Goal: Information Seeking & Learning: Learn about a topic

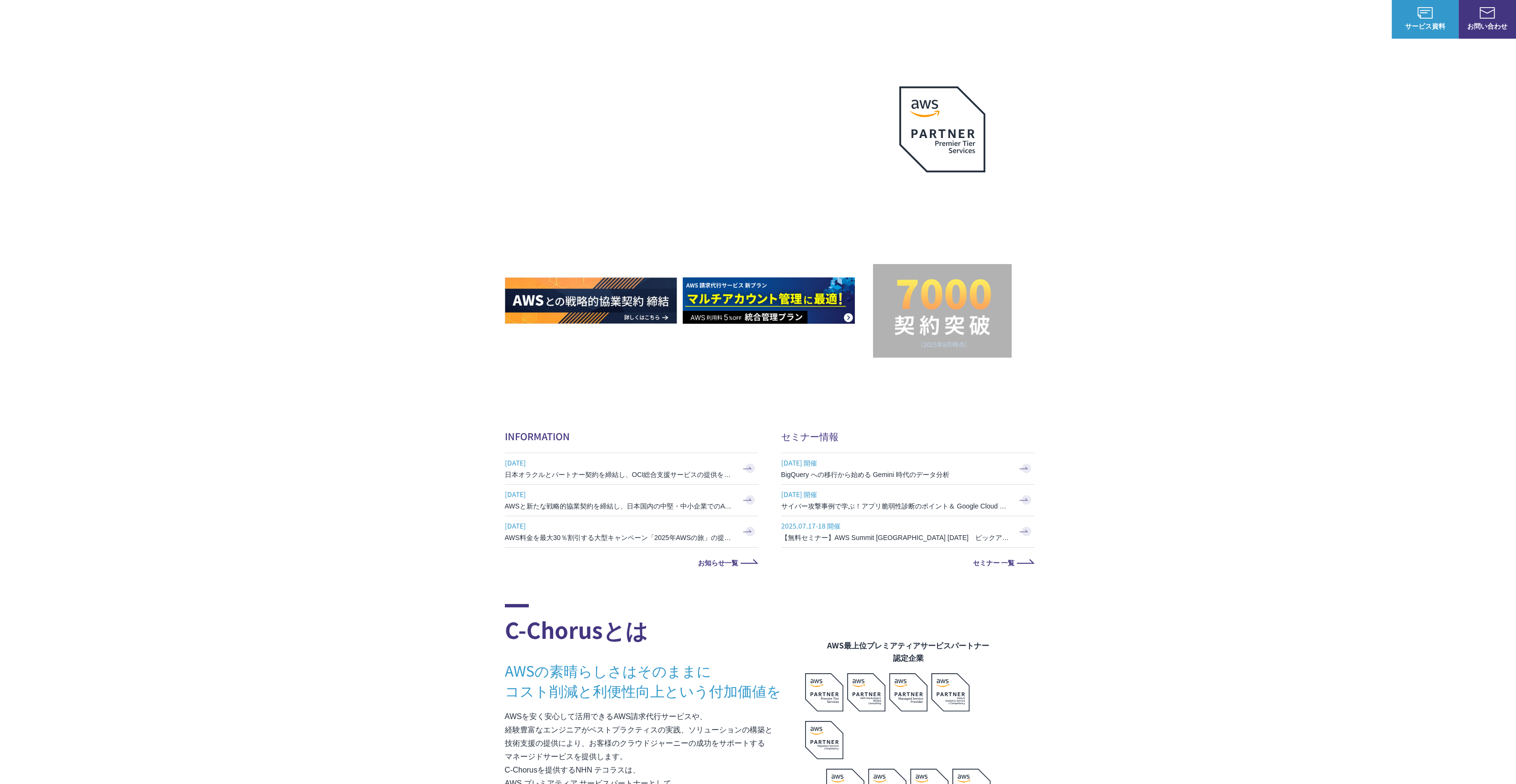
click at [1131, 20] on p "サービス" at bounding box center [1121, 19] width 36 height 10
click at [555, 99] on link "8%割引 / 10%割引 / 個別割引プラン" at bounding box center [566, 96] width 108 height 9
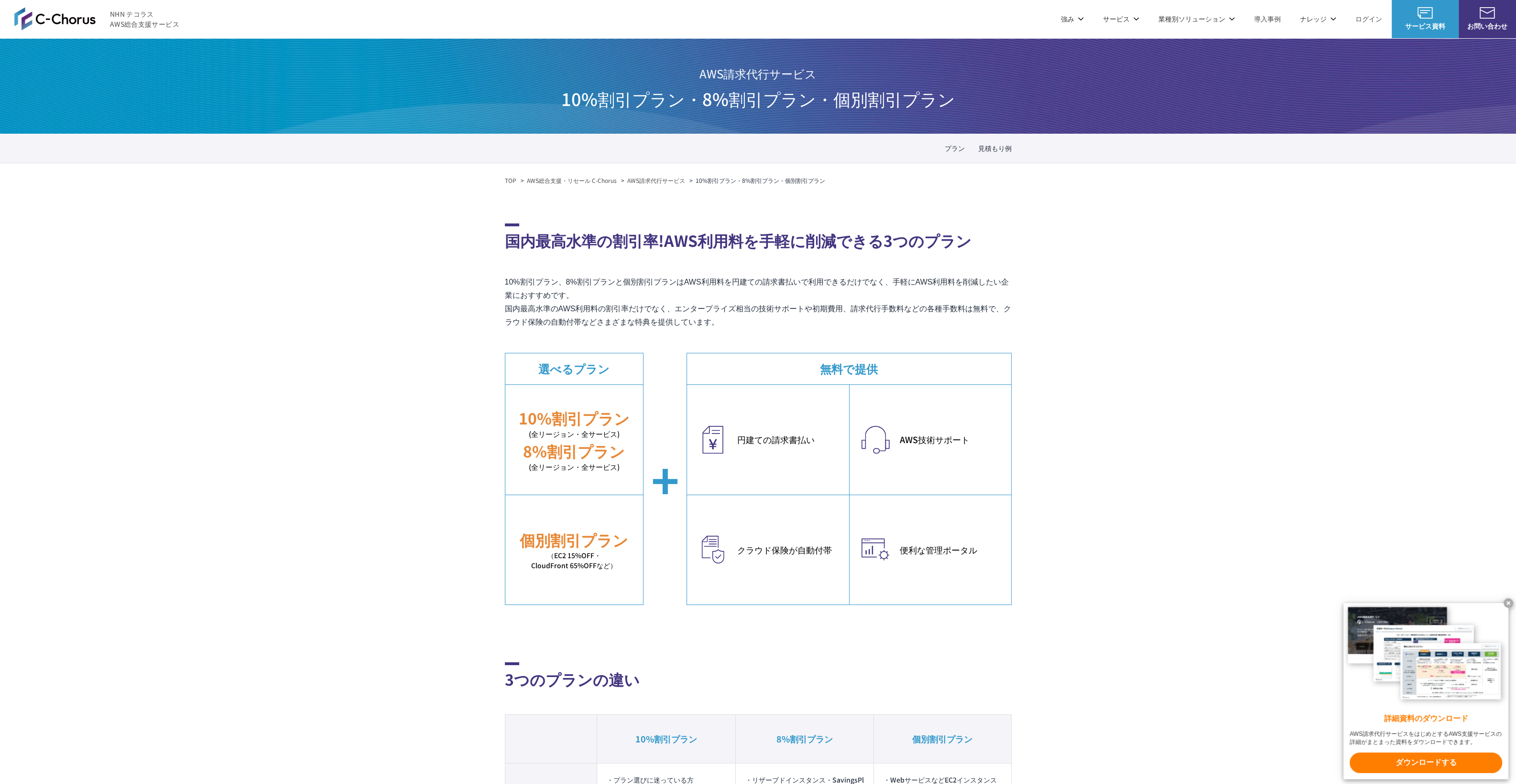
click at [669, 181] on link "AWS請求代行サービス" at bounding box center [656, 180] width 58 height 9
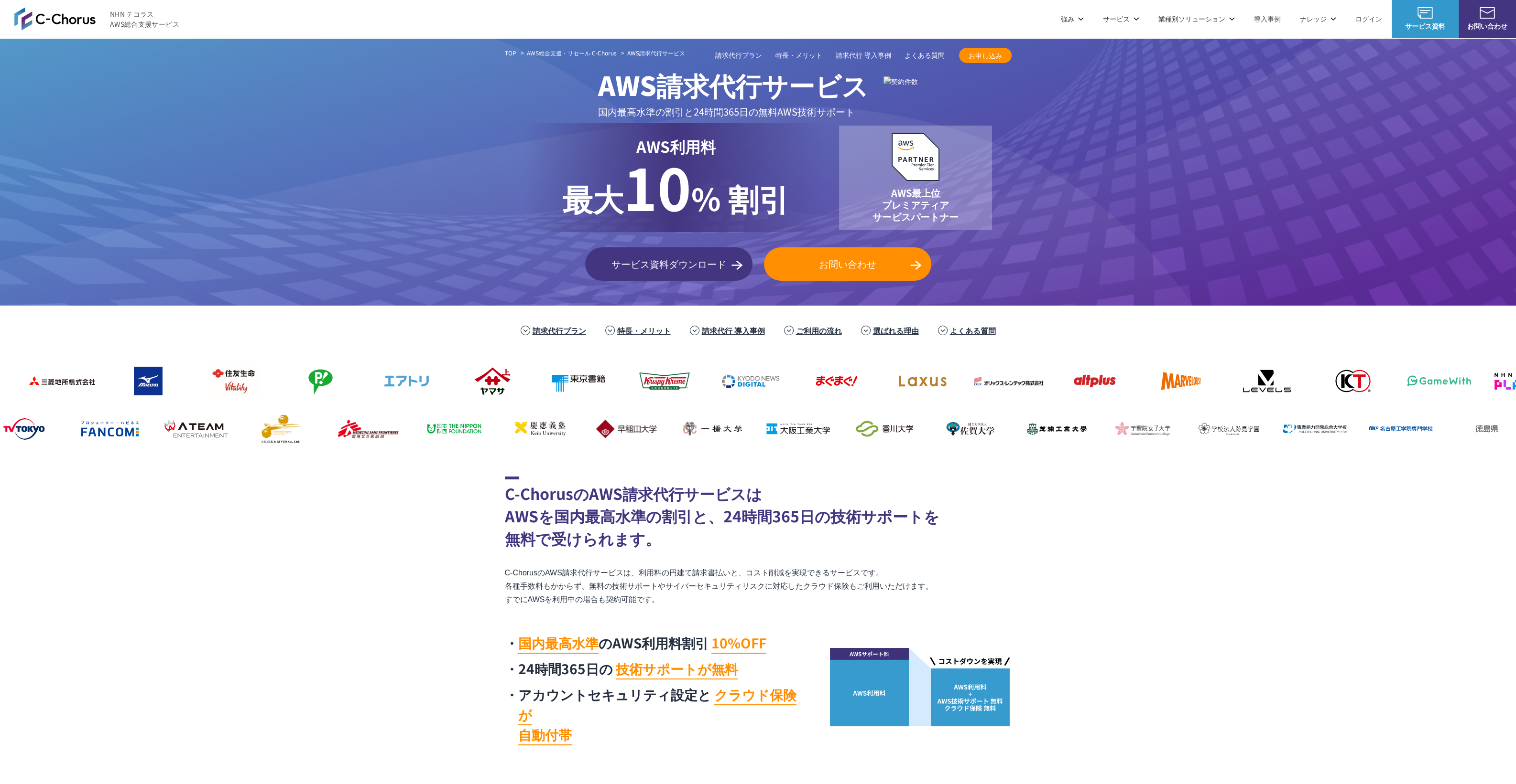
click at [592, 49] on link "AWS総合支援・リセール C-Chorus" at bounding box center [572, 53] width 90 height 9
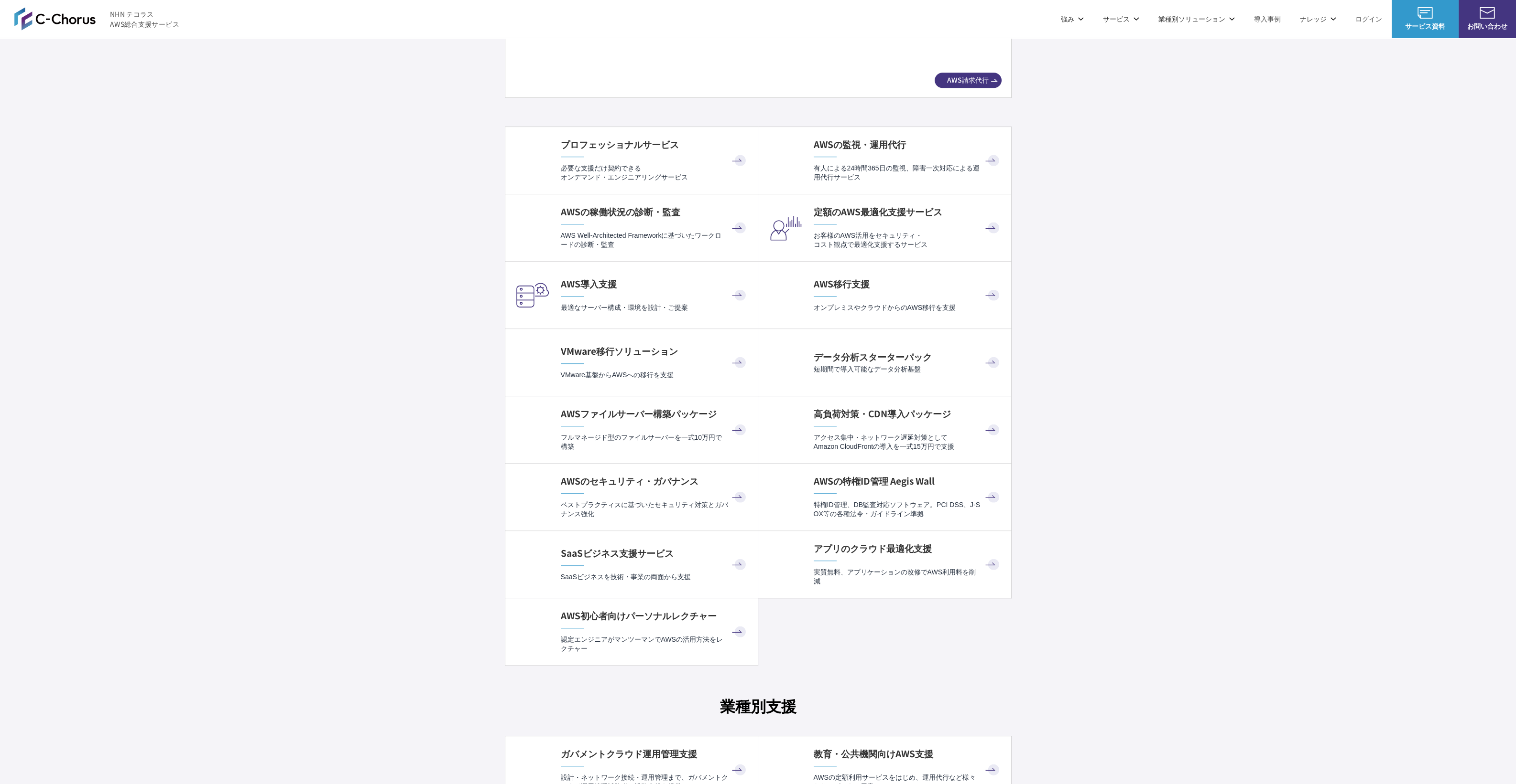
scroll to position [1791, 0]
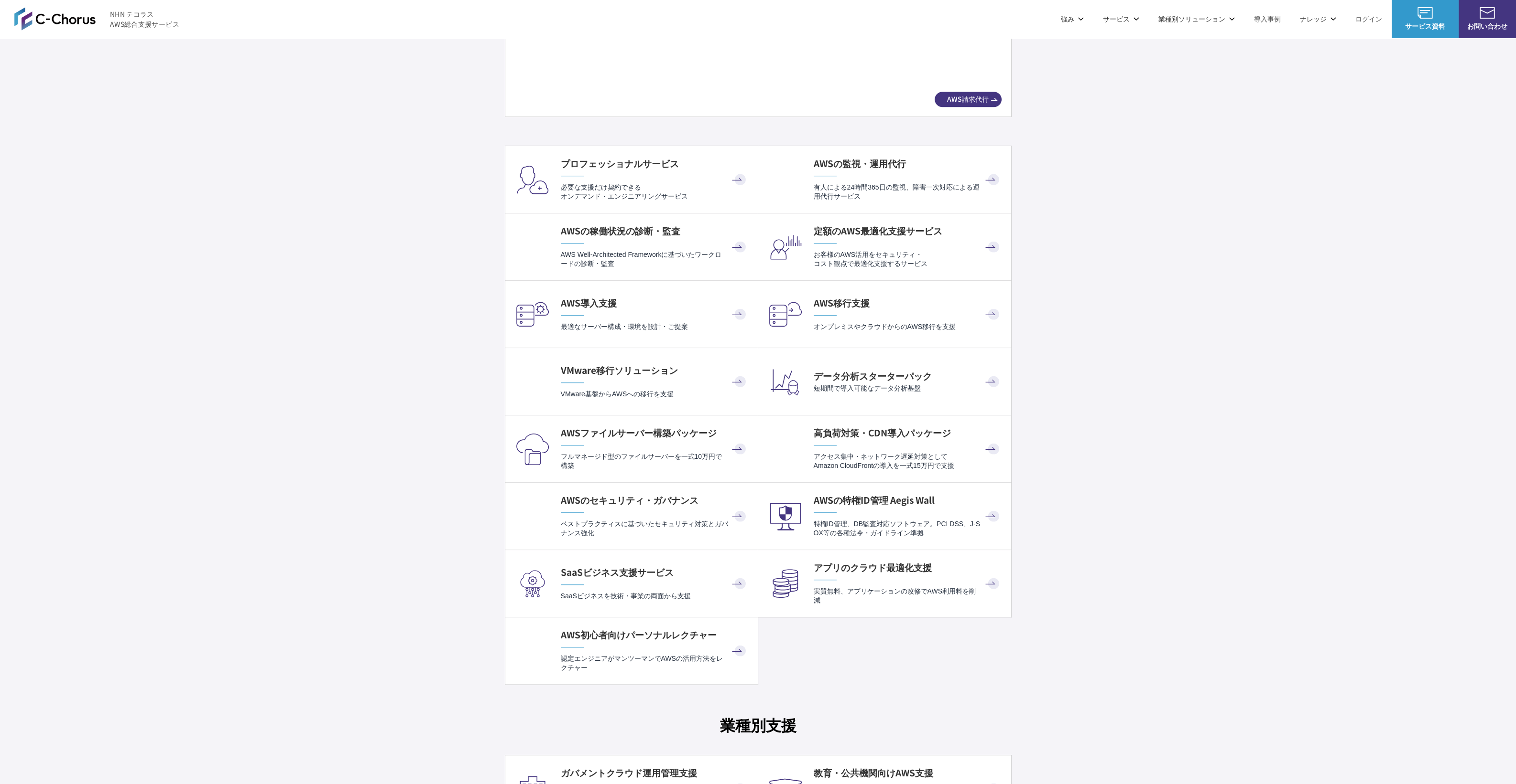
click at [658, 229] on h4 "AWSの稼働状況の診断・監査" at bounding box center [654, 231] width 187 height 13
click at [659, 376] on div "VMware移行ソリューション VMware基盤からAWSへの移行を支援" at bounding box center [654, 381] width 187 height 35
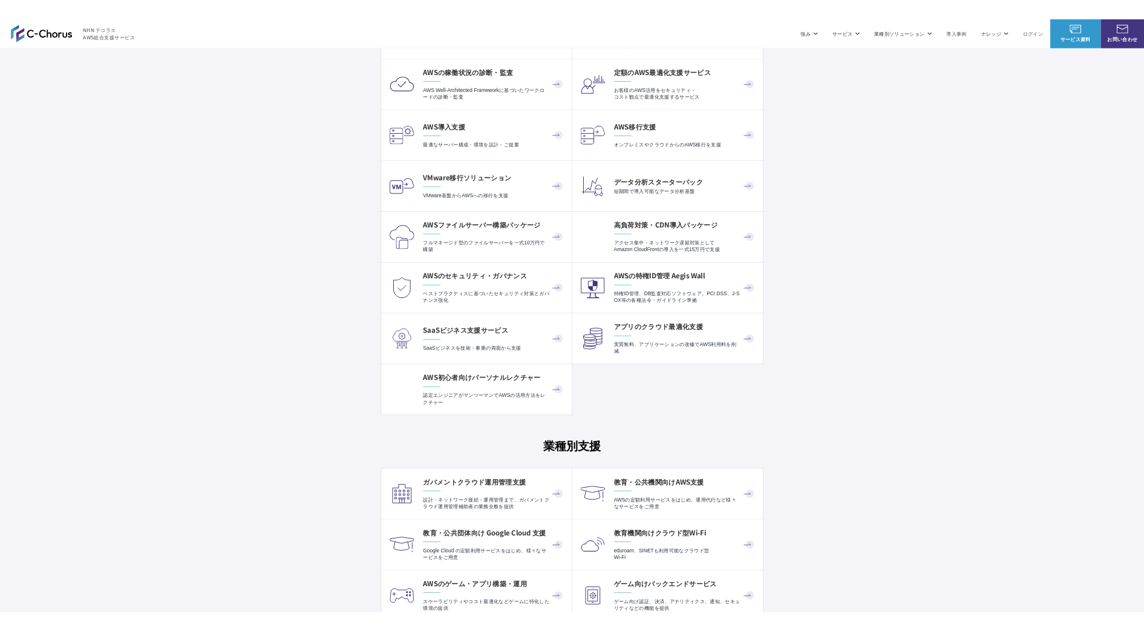
scroll to position [2571, 0]
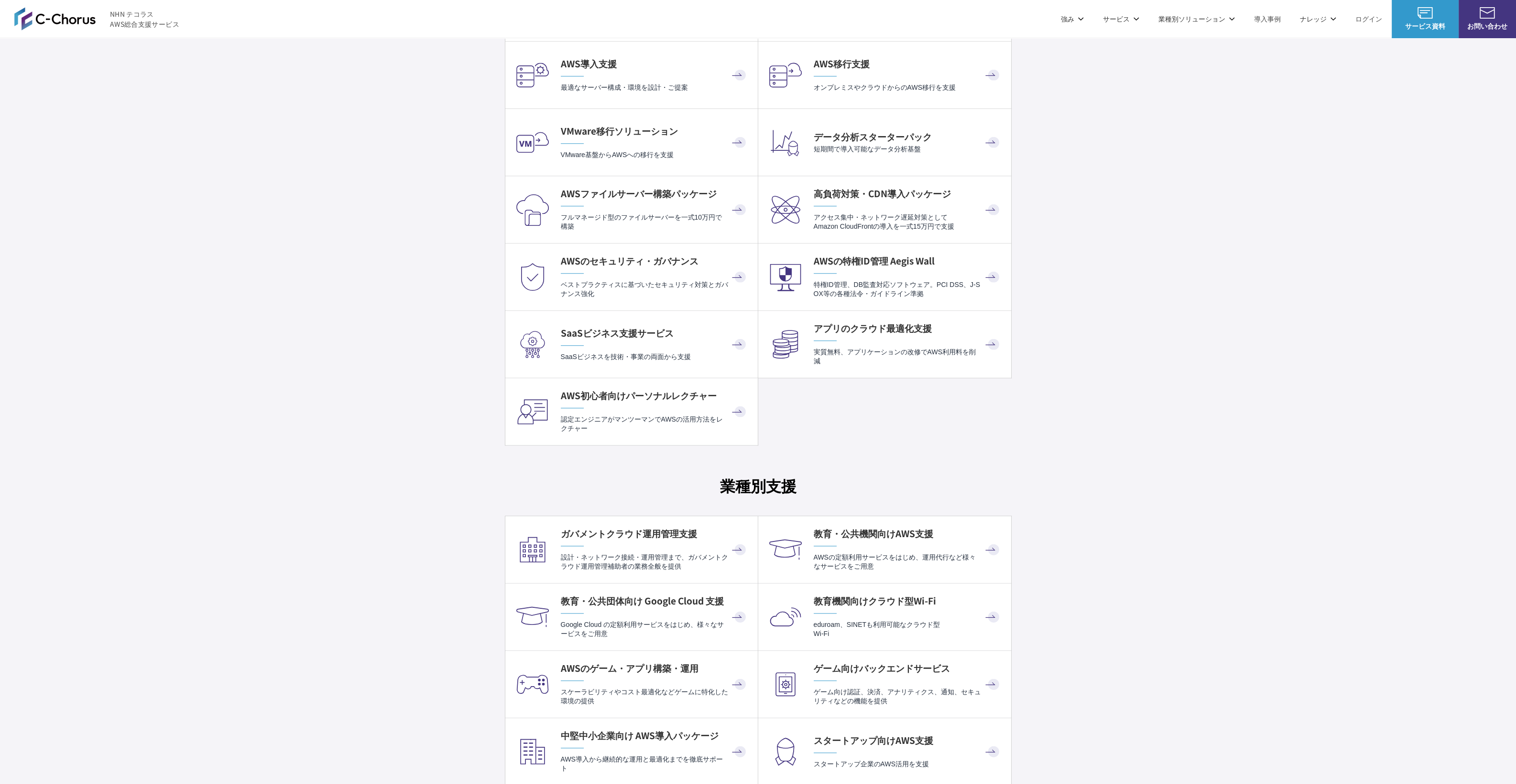
click at [1127, 394] on div "C-Chorusのサービス一覧 AWSを総合的に活用するための サービスラインアップ AWS請求代行 (リセール) AWS請求代行 プロフェッショナルサービス…" at bounding box center [758, 582] width 1516 height 2116
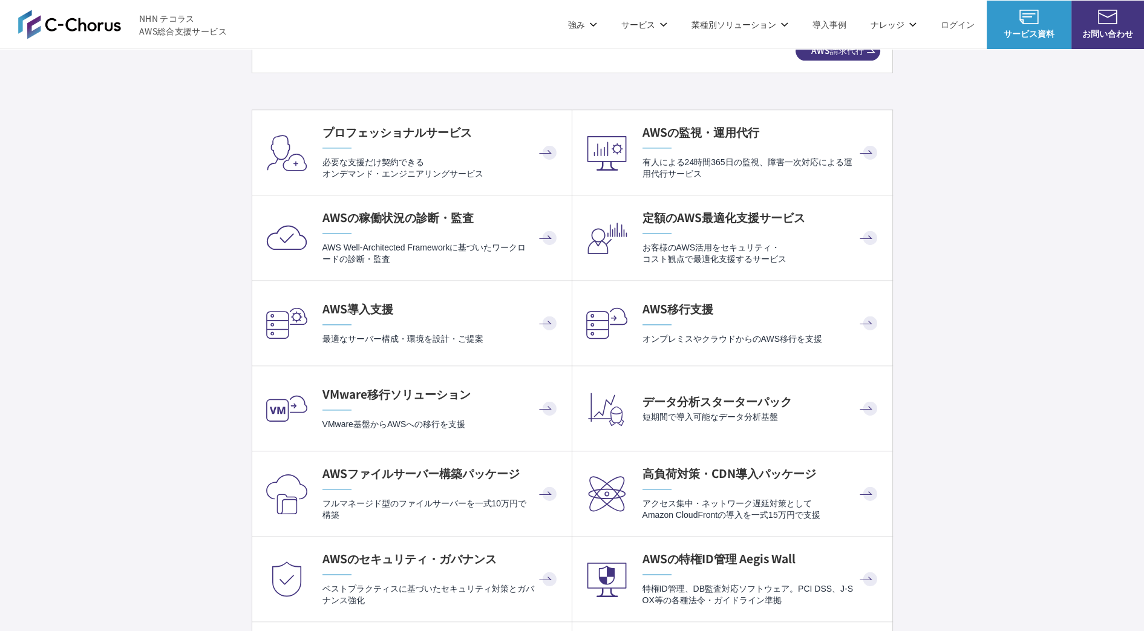
scroll to position [2345, 0]
